Goal: Find specific page/section: Find specific page/section

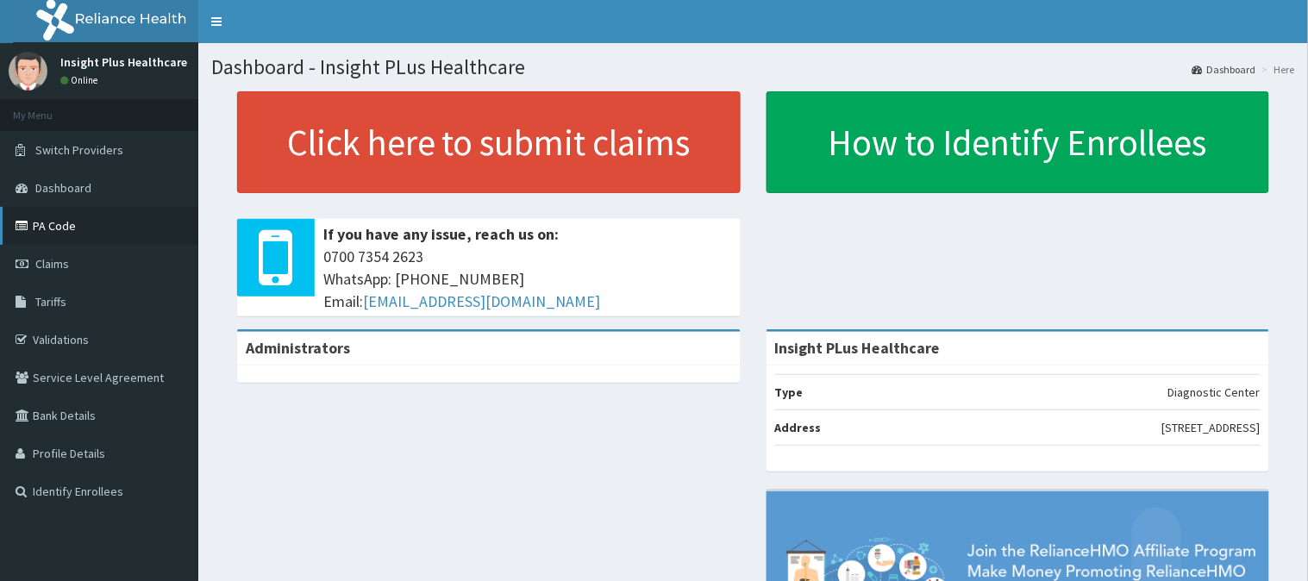
click at [55, 228] on link "PA Code" at bounding box center [99, 226] width 198 height 38
click at [71, 230] on link "PA Code" at bounding box center [99, 226] width 198 height 38
click at [49, 264] on span "Claims" at bounding box center [52, 264] width 34 height 16
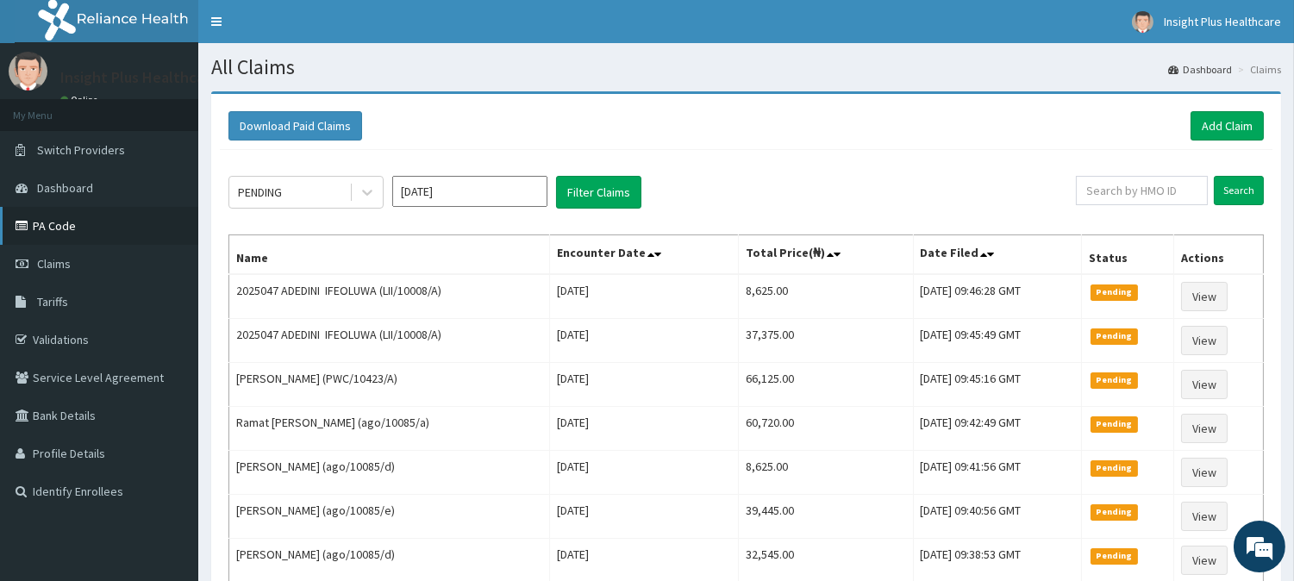
click at [57, 226] on link "PA Code" at bounding box center [99, 226] width 198 height 38
